Goal: Task Accomplishment & Management: Manage account settings

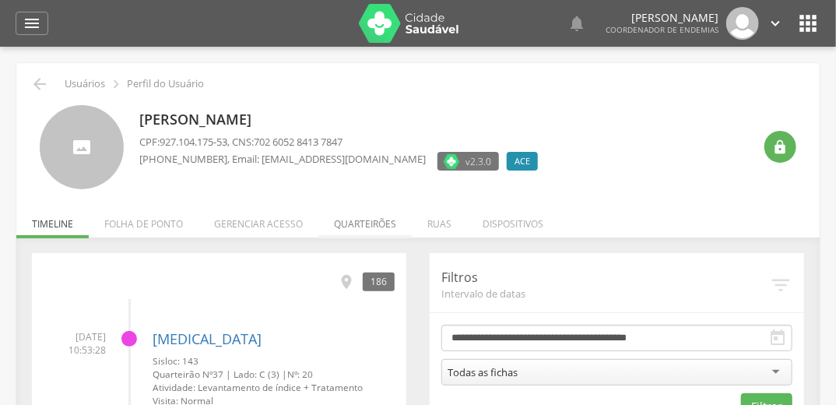
click at [364, 220] on li "Quarteirões" at bounding box center [364, 220] width 93 height 37
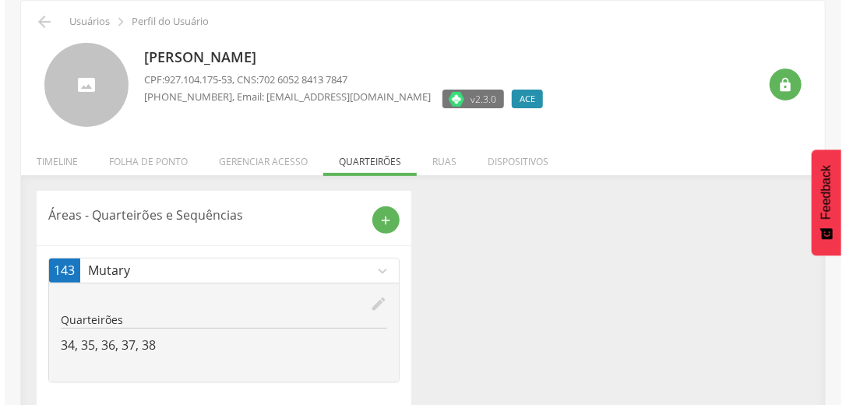
scroll to position [82, 0]
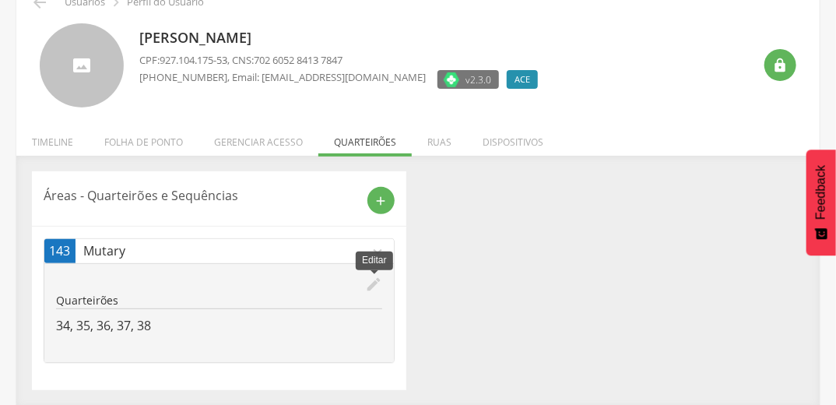
click at [378, 283] on icon "edit" at bounding box center [373, 284] width 17 height 17
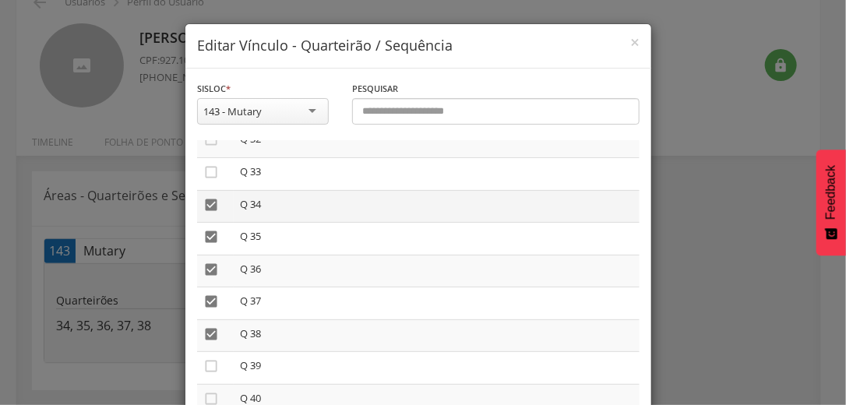
scroll to position [1059, 0]
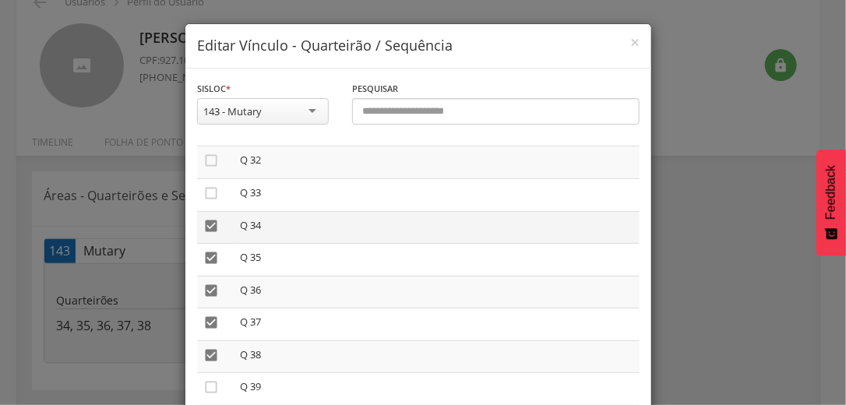
click at [206, 225] on icon "" at bounding box center [211, 226] width 16 height 16
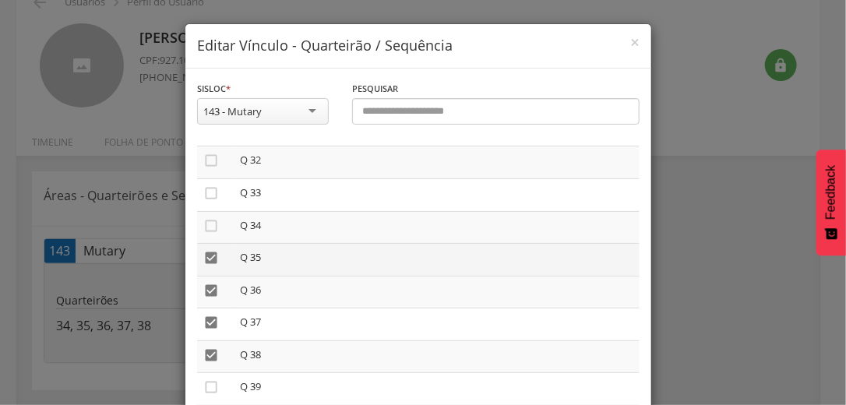
click at [206, 262] on icon "" at bounding box center [211, 258] width 16 height 16
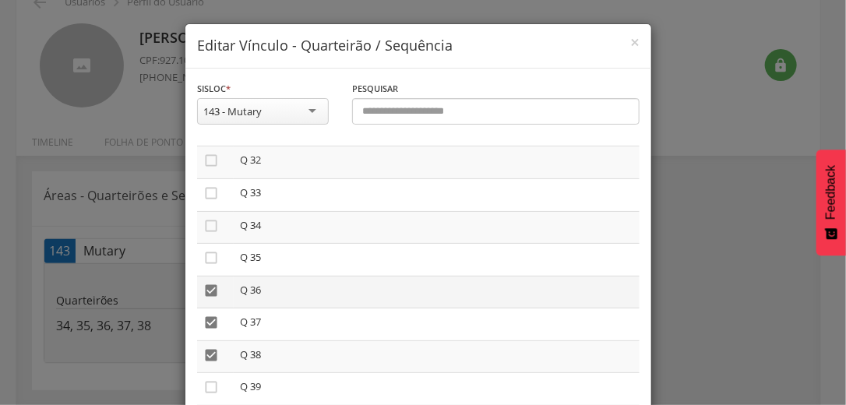
click at [203, 297] on icon "" at bounding box center [211, 291] width 16 height 16
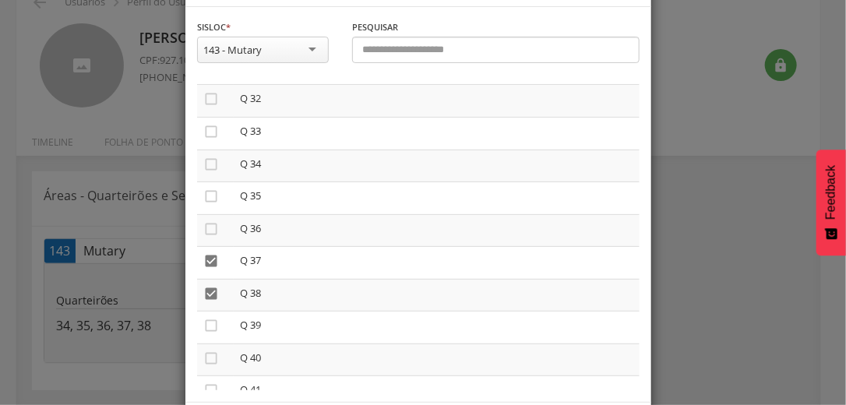
scroll to position [132, 0]
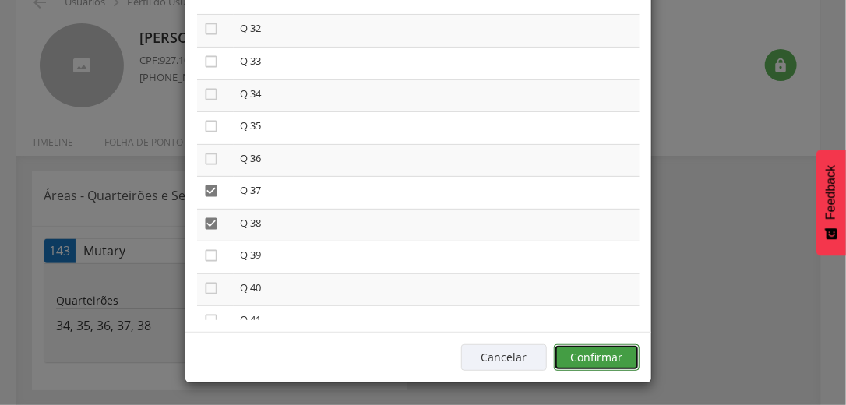
click at [619, 360] on button "Confirmar" at bounding box center [597, 357] width 86 height 26
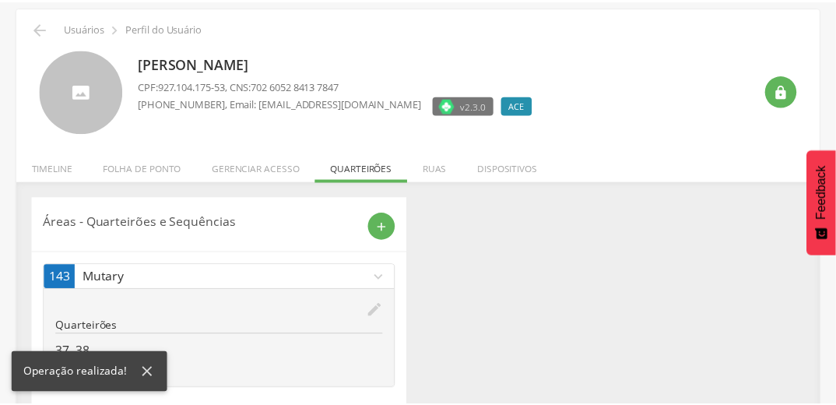
scroll to position [82, 0]
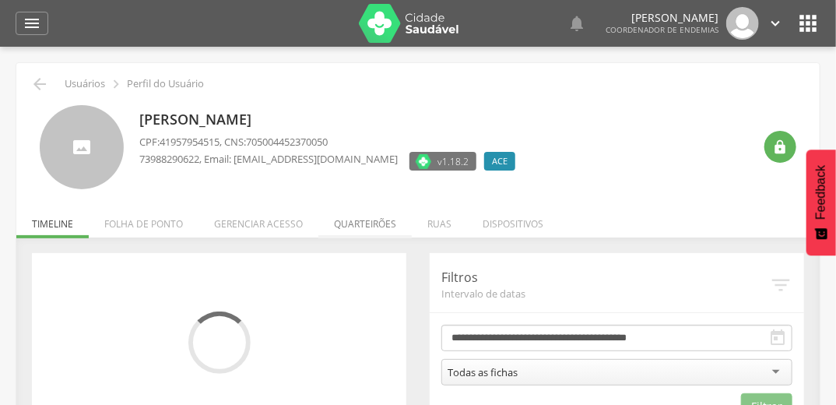
click at [366, 217] on li "Quarteirões" at bounding box center [364, 220] width 93 height 37
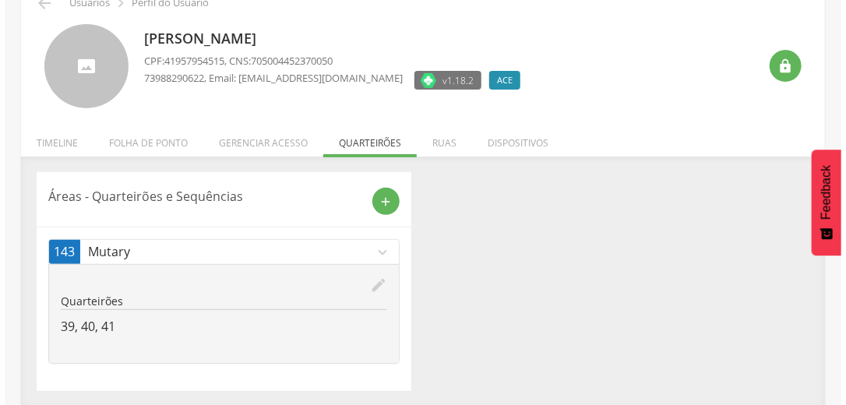
scroll to position [82, 0]
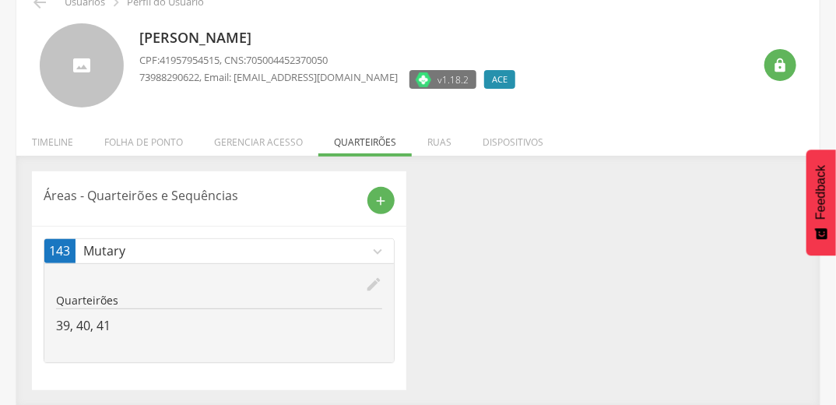
click at [374, 281] on icon "edit" at bounding box center [373, 284] width 17 height 17
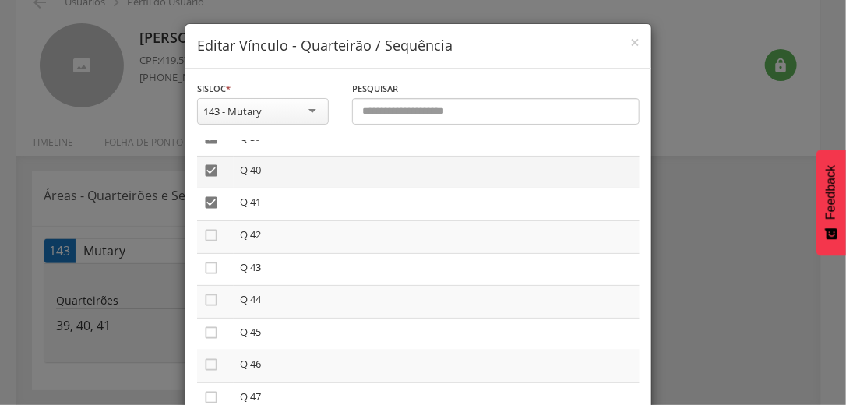
scroll to position [1246, 0]
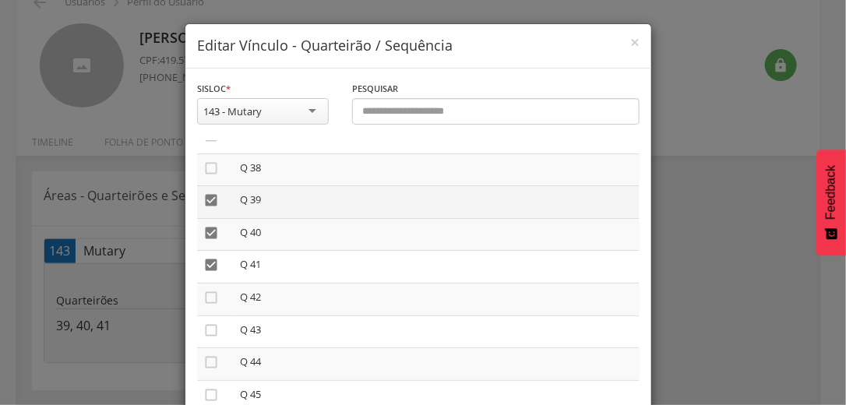
click at [203, 201] on icon "" at bounding box center [211, 200] width 16 height 16
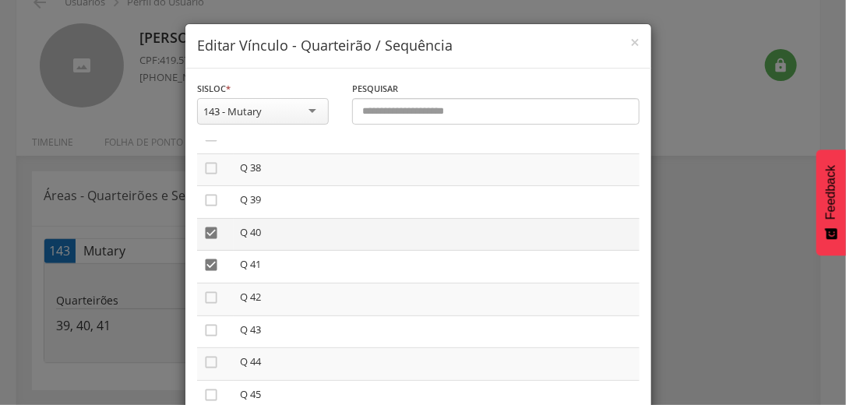
click at [209, 234] on icon "" at bounding box center [211, 233] width 16 height 16
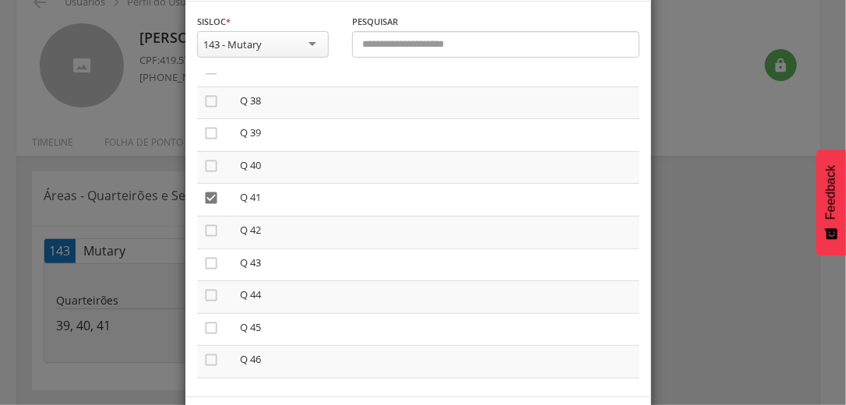
scroll to position [132, 0]
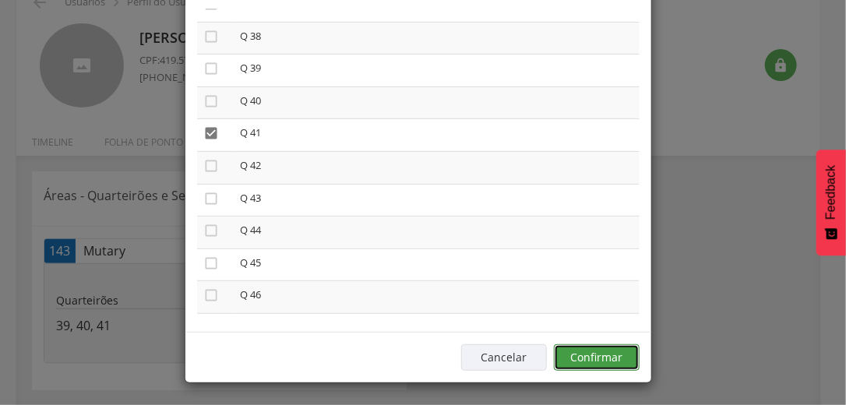
click at [609, 355] on button "Confirmar" at bounding box center [597, 357] width 86 height 26
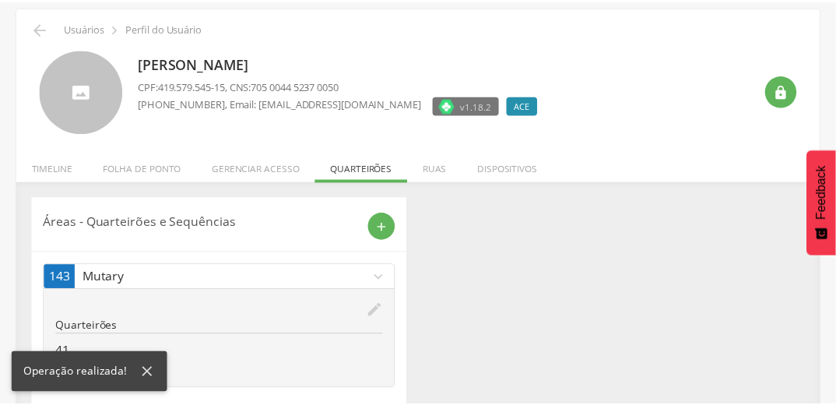
scroll to position [82, 0]
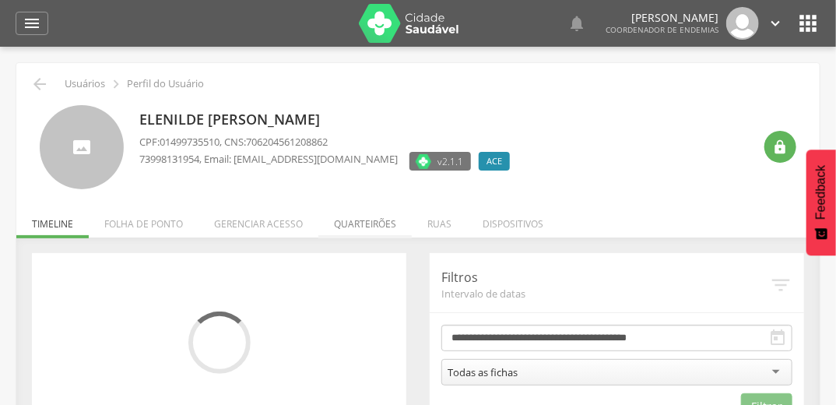
click at [364, 216] on li "Quarteirões" at bounding box center [364, 220] width 93 height 37
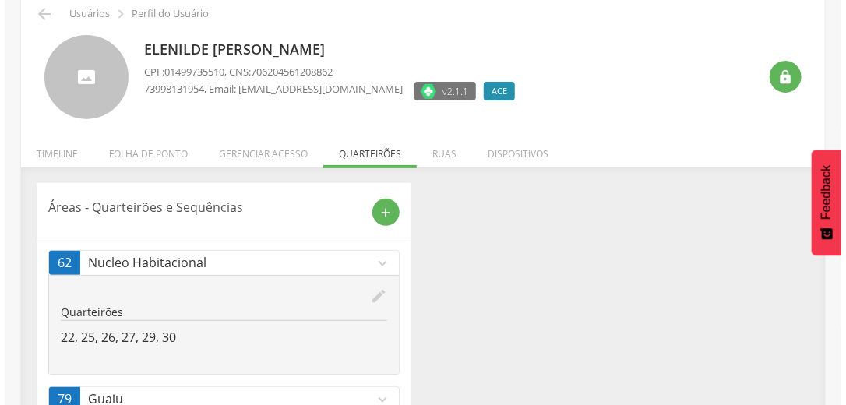
scroll to position [119, 0]
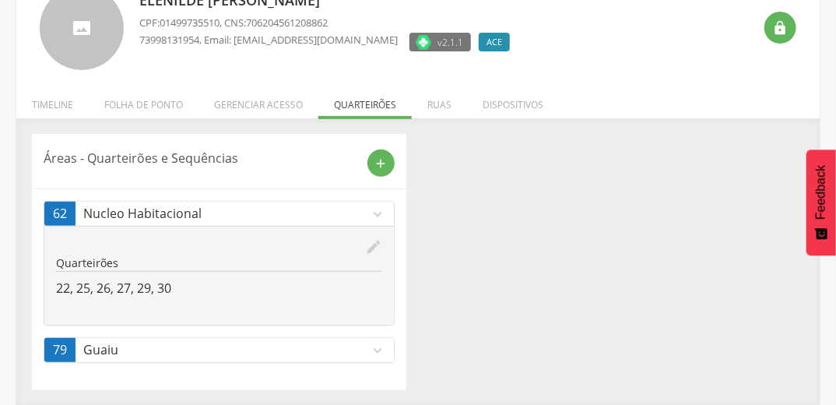
click at [374, 246] on icon "edit" at bounding box center [373, 246] width 17 height 17
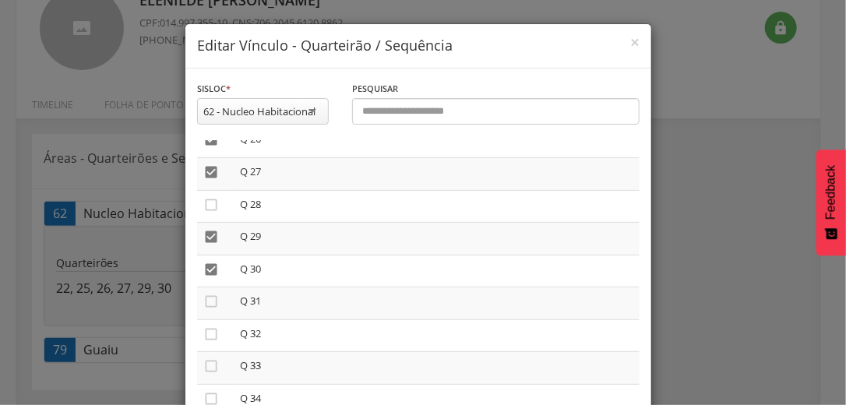
scroll to position [872, 0]
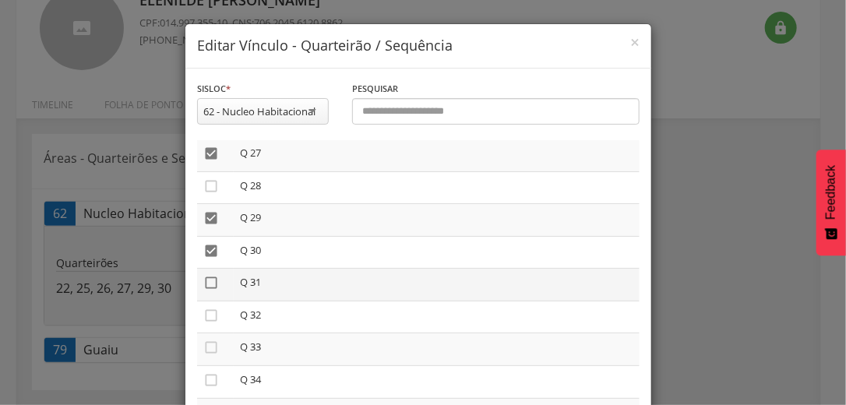
click at [206, 287] on icon "" at bounding box center [211, 283] width 16 height 16
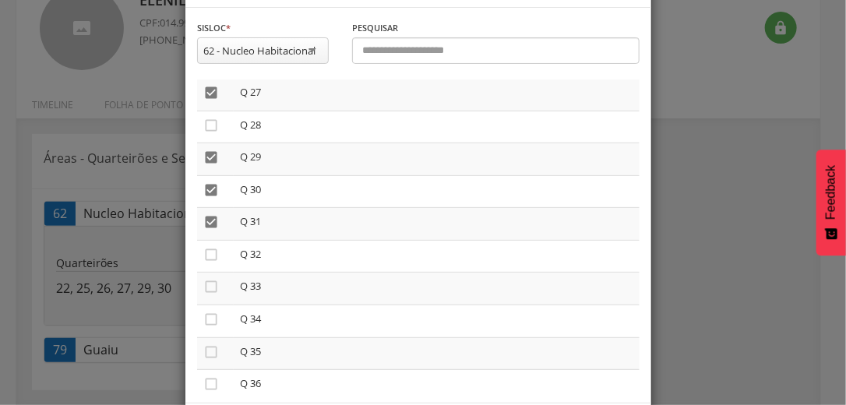
scroll to position [132, 0]
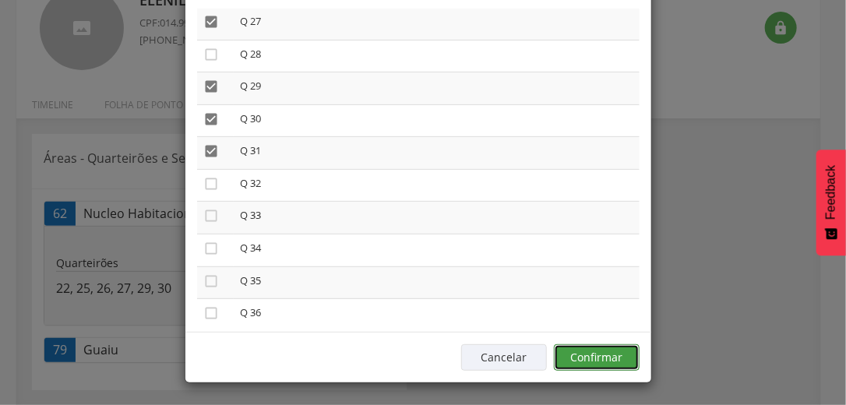
click at [612, 358] on button "Confirmar" at bounding box center [597, 357] width 86 height 26
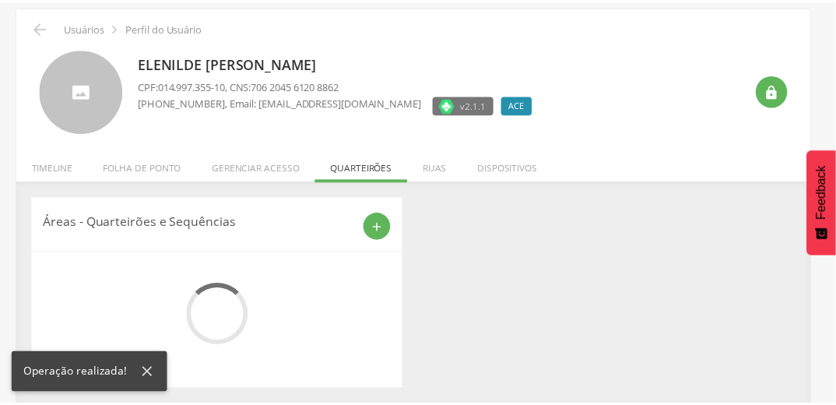
scroll to position [119, 0]
